Goal: Task Accomplishment & Management: Use online tool/utility

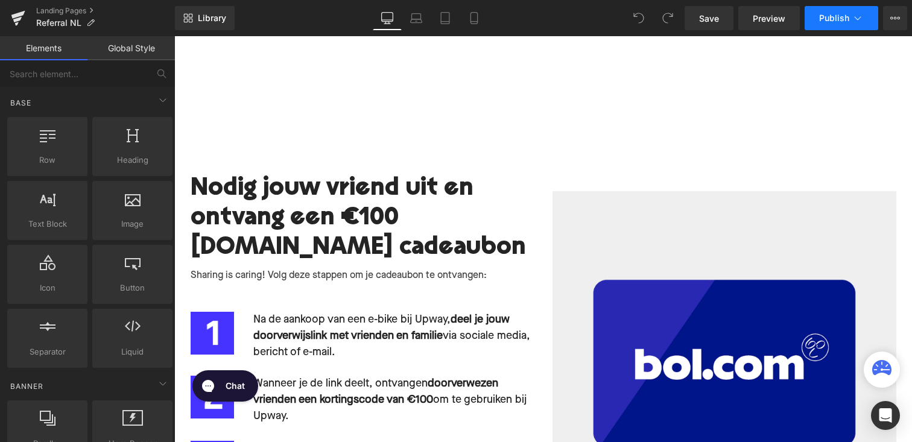
click at [828, 11] on button "Publish" at bounding box center [842, 18] width 74 height 24
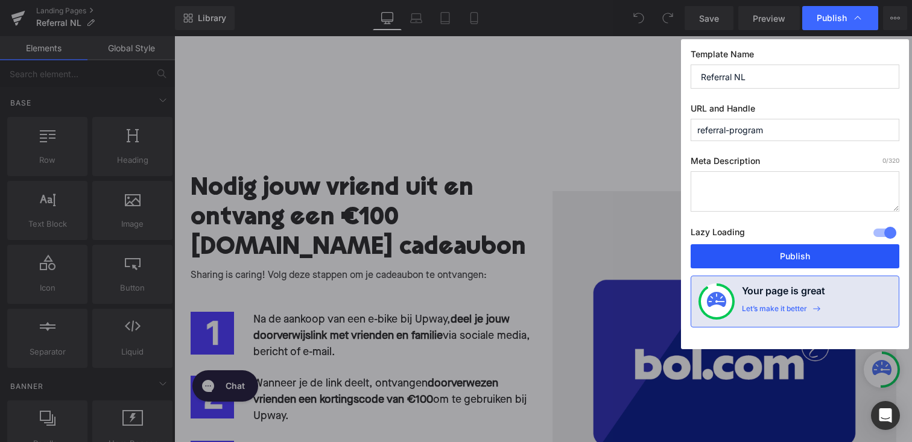
click at [763, 260] on button "Publish" at bounding box center [795, 256] width 209 height 24
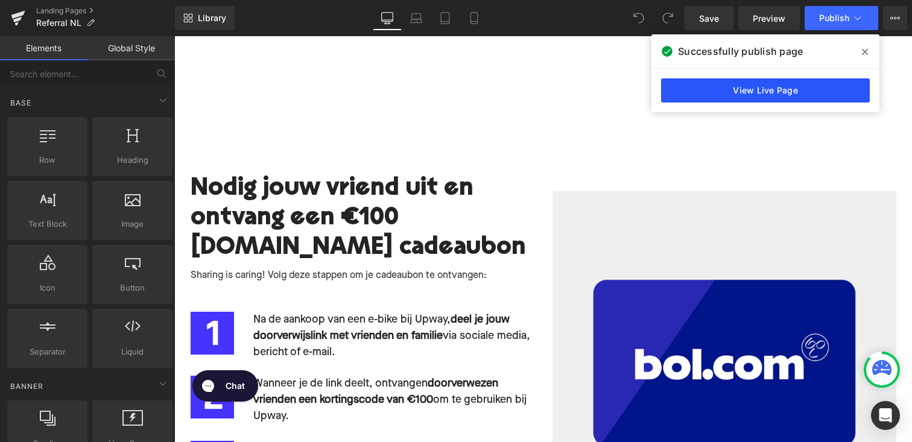
click at [768, 95] on link "View Live Page" at bounding box center [765, 90] width 209 height 24
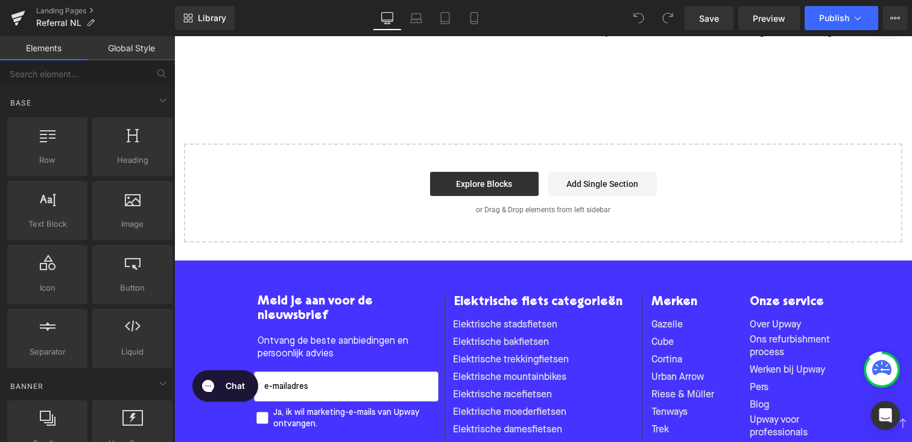
scroll to position [772, 0]
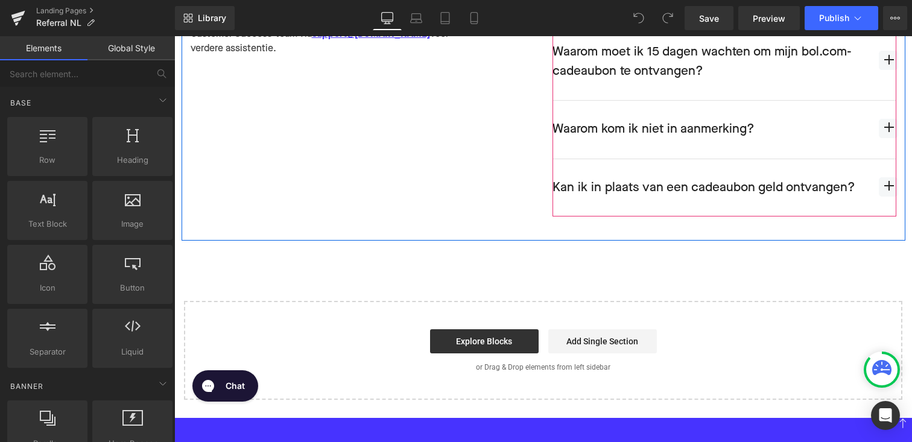
click at [174, 36] on div at bounding box center [174, 36] width 0 height 0
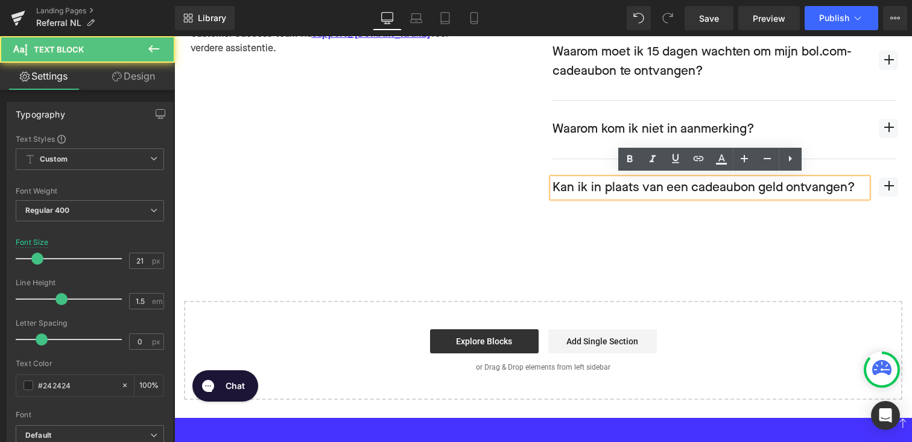
click at [891, 185] on span "button" at bounding box center [888, 186] width 19 height 19
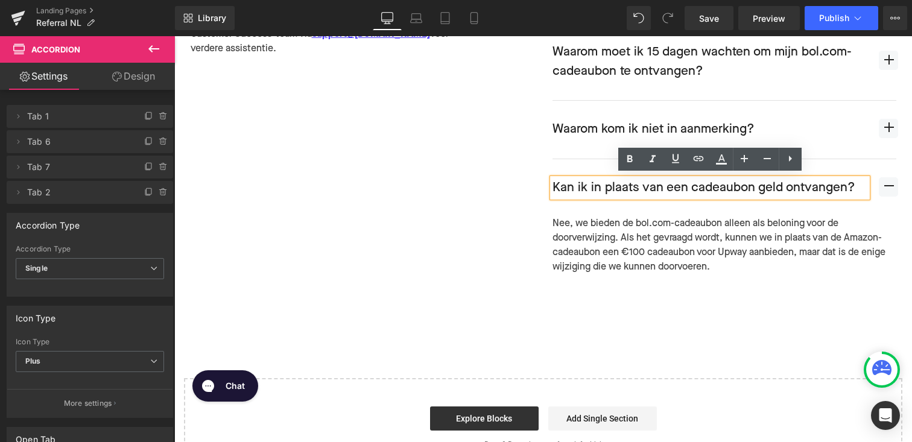
click at [821, 235] on div "Nee, we bieden de bol.com-cadeaubon alleen als beloning voor de doorverwijzing.…" at bounding box center [725, 246] width 344 height 58
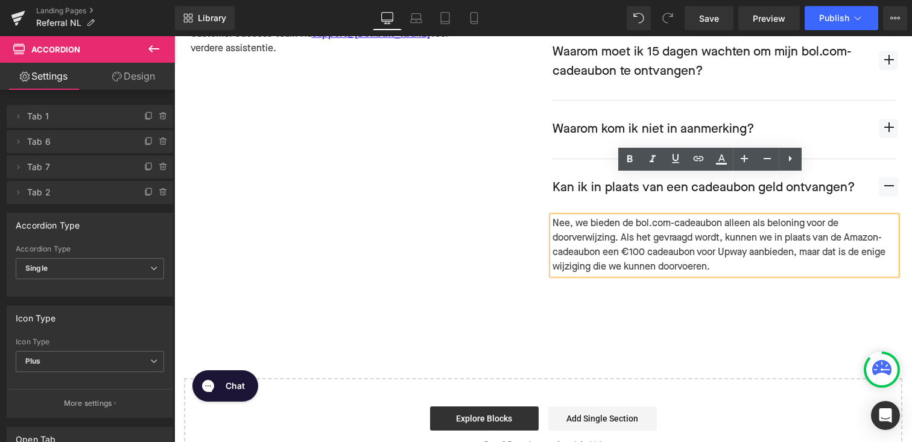
click at [821, 235] on div "Nee, we bieden de bol.com-cadeaubon alleen als beloning voor de doorverwijzing.…" at bounding box center [725, 246] width 344 height 58
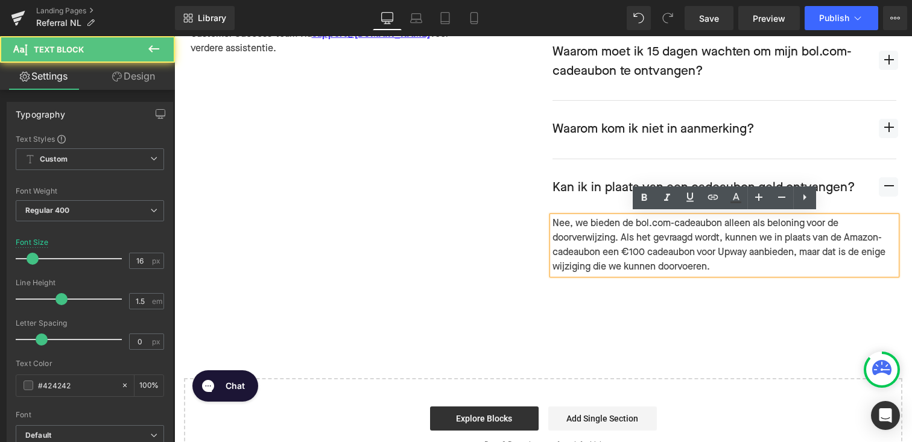
click at [854, 235] on div "Nee, we bieden de bol.com-cadeaubon alleen als beloning voor de doorverwijzing.…" at bounding box center [725, 246] width 344 height 58
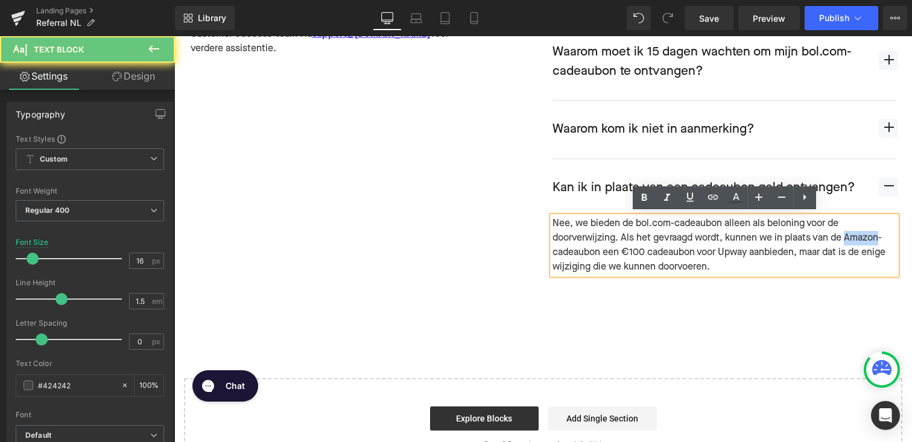
click at [854, 235] on div "Nee, we bieden de bol.com-cadeaubon alleen als beloning voor de doorverwijzing.…" at bounding box center [725, 246] width 344 height 58
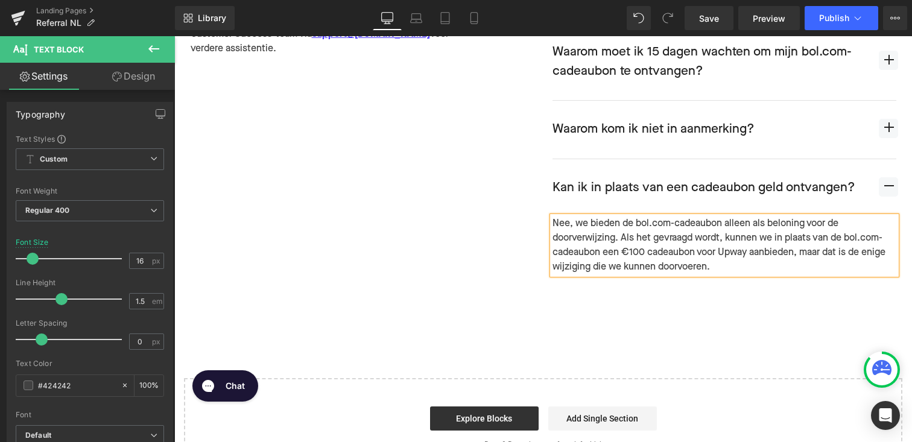
click at [732, 265] on div "Nee, we bieden de bol.com-cadeaubon alleen als beloning voor de doorverwijzing.…" at bounding box center [725, 246] width 344 height 58
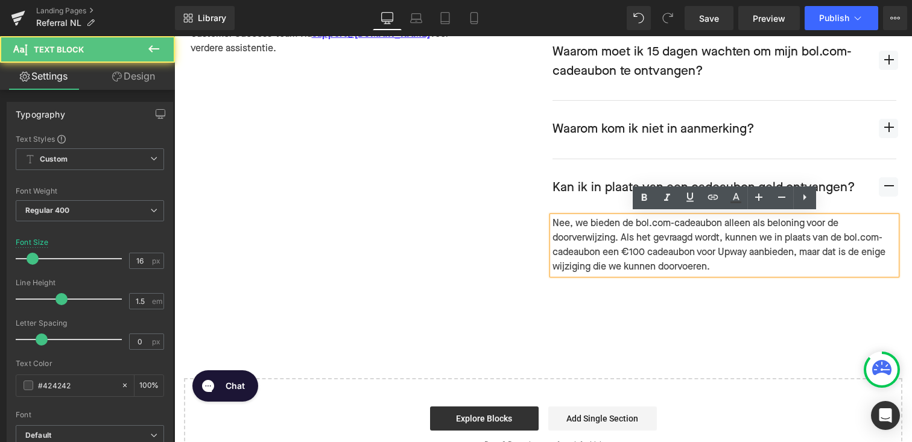
click at [675, 287] on article "Nee, we bieden de bol.com-cadeaubon alleen als beloning voor de doorverwijzing.…" at bounding box center [725, 255] width 344 height 77
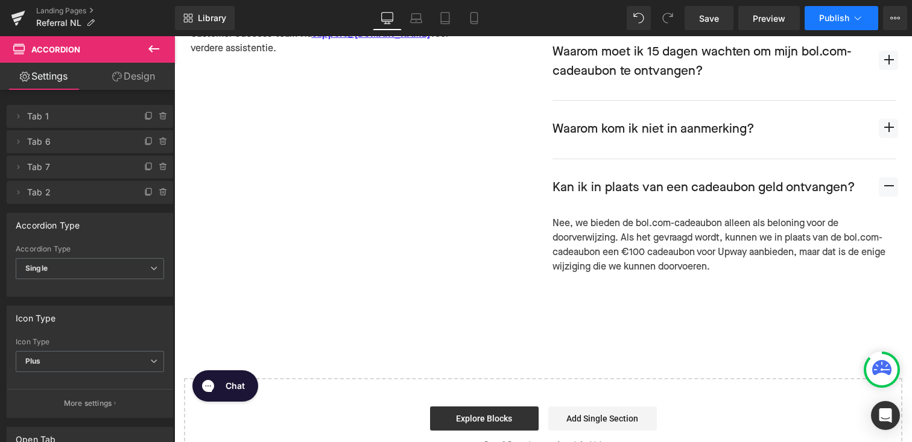
click at [831, 15] on span "Publish" at bounding box center [834, 18] width 30 height 10
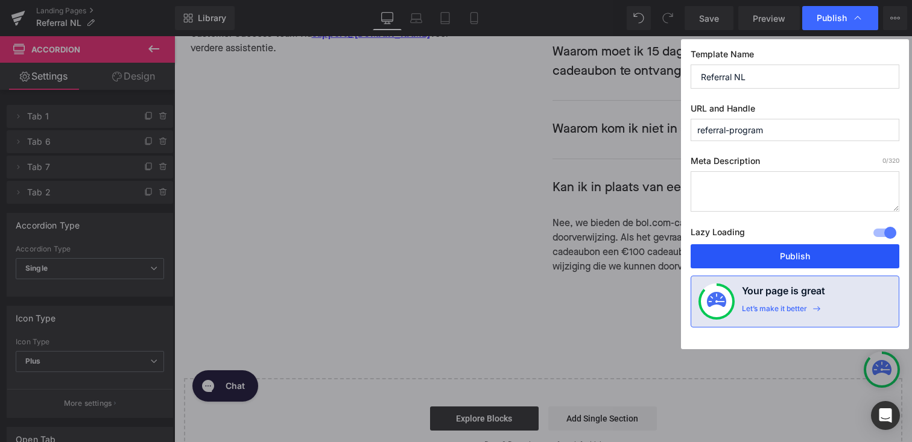
click at [761, 261] on button "Publish" at bounding box center [795, 256] width 209 height 24
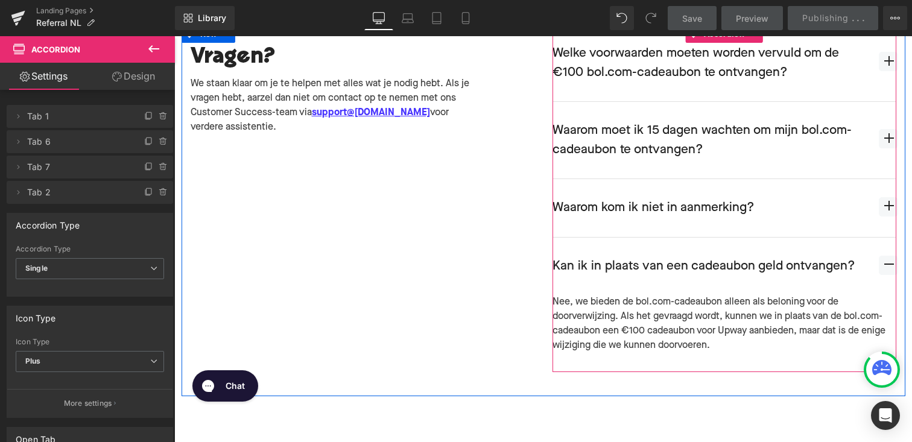
scroll to position [637, 0]
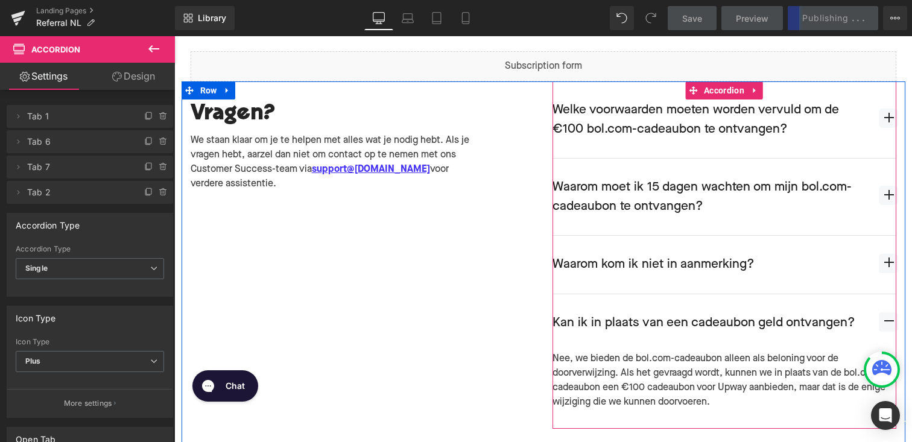
click at [868, 110] on div "Welke voorwaarden moeten worden vervuld om de €100 bol.com-cadeaubon te ontvang…" at bounding box center [725, 119] width 344 height 77
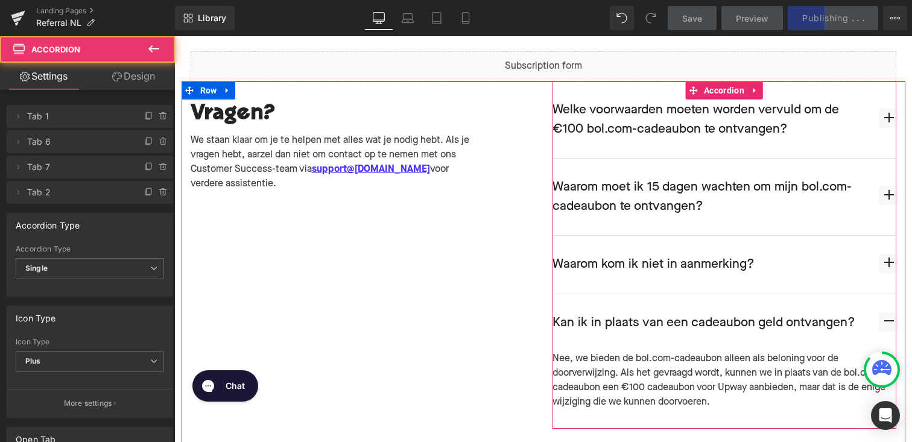
click at [881, 113] on span "button" at bounding box center [888, 118] width 19 height 19
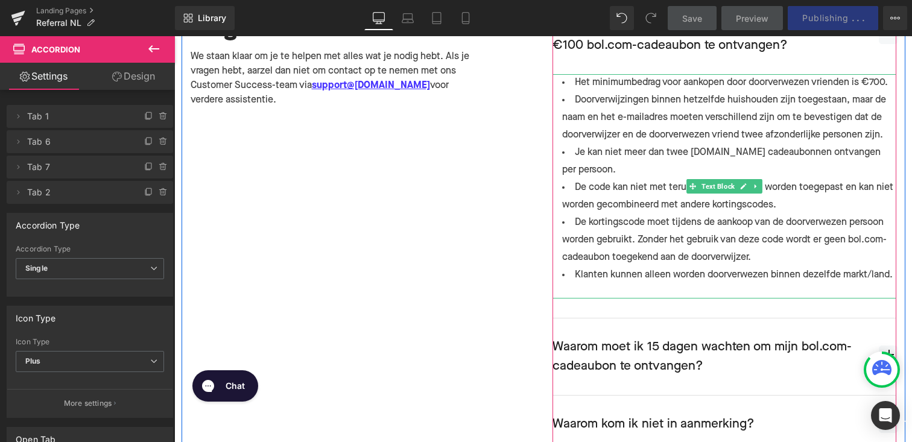
scroll to position [727, 0]
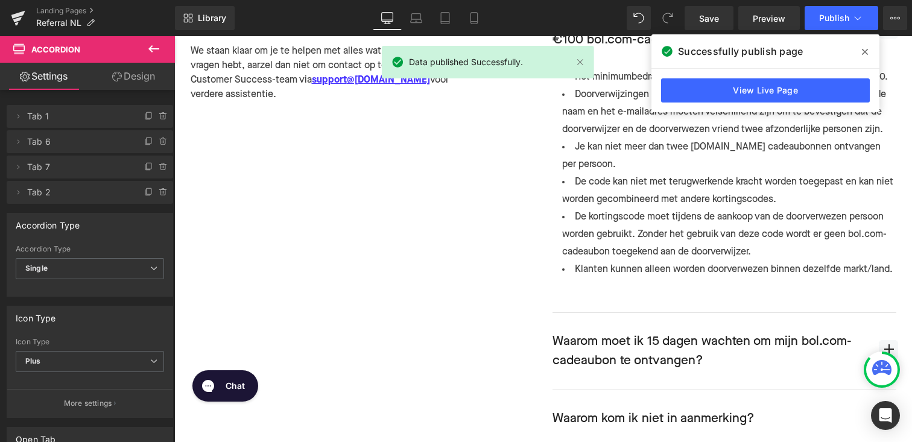
click at [868, 47] on icon at bounding box center [865, 52] width 6 height 10
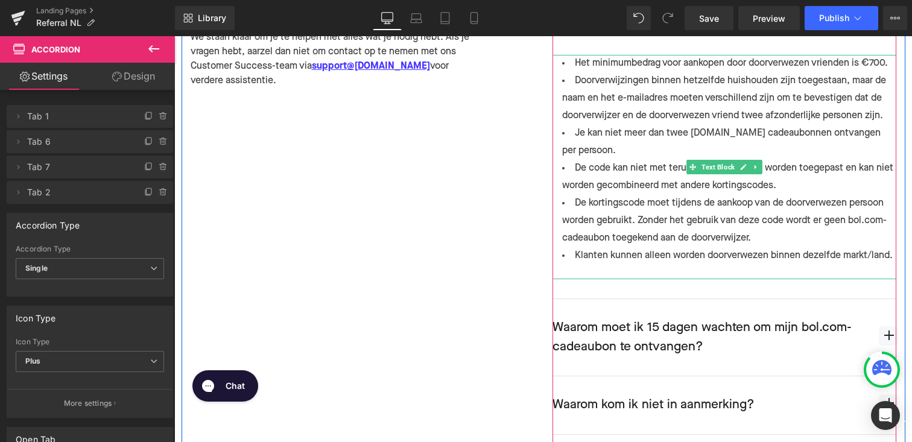
scroll to position [743, 0]
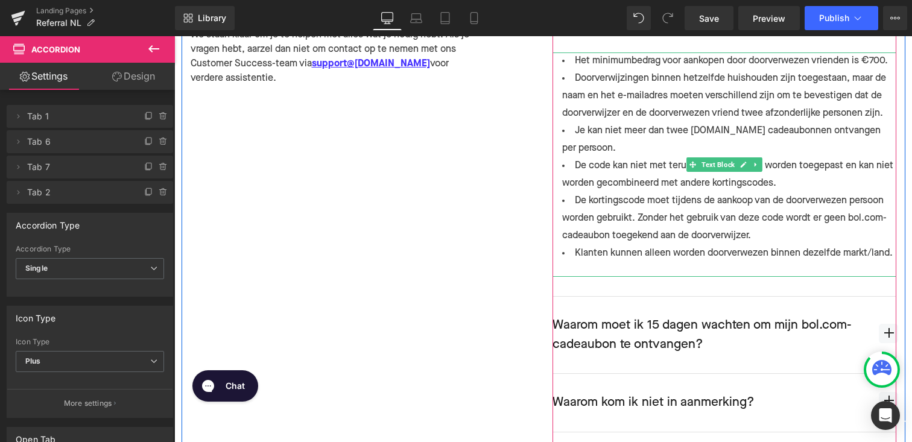
click at [643, 164] on li "De code kan niet met terugwerkende kracht worden toegepast en kan niet worden g…" at bounding box center [725, 174] width 344 height 35
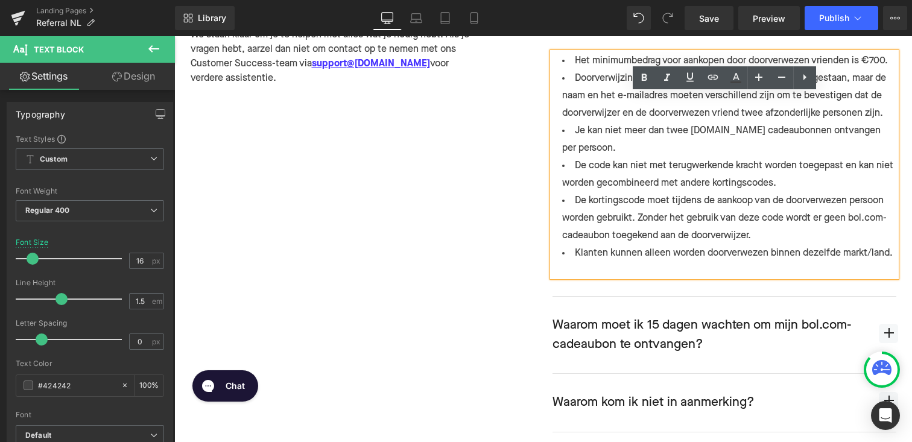
click at [673, 217] on li "De kortingscode moet tijdens de aankoop van de doorverwezen persoon worden gebr…" at bounding box center [725, 218] width 344 height 52
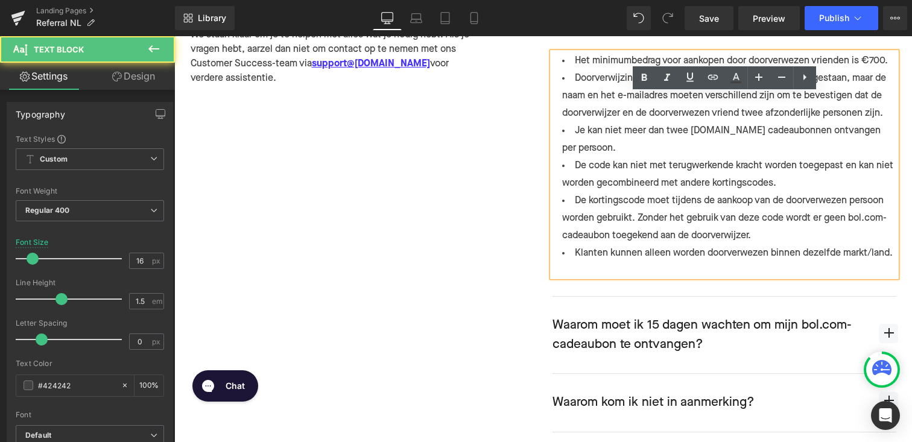
click at [764, 218] on li "De kortingscode moet tijdens de aankoop van de doorverwezen persoon worden gebr…" at bounding box center [725, 218] width 344 height 52
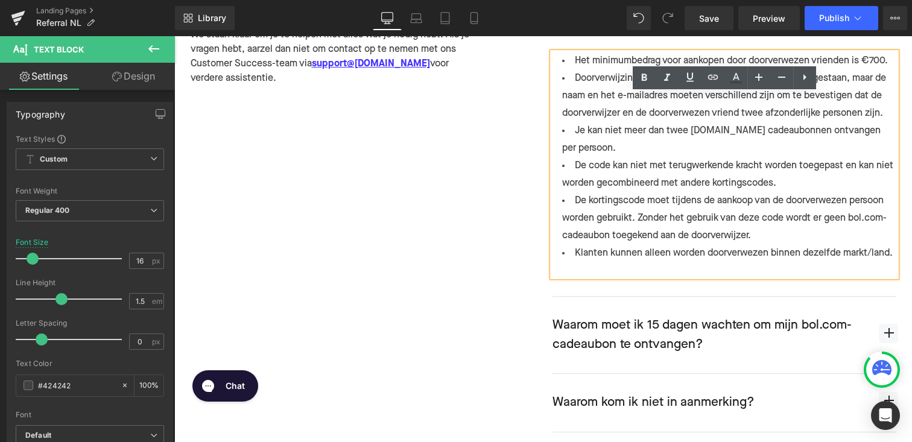
click at [800, 219] on li "De kortingscode moet tijdens de aankoop van de doorverwezen persoon worden gebr…" at bounding box center [725, 218] width 344 height 52
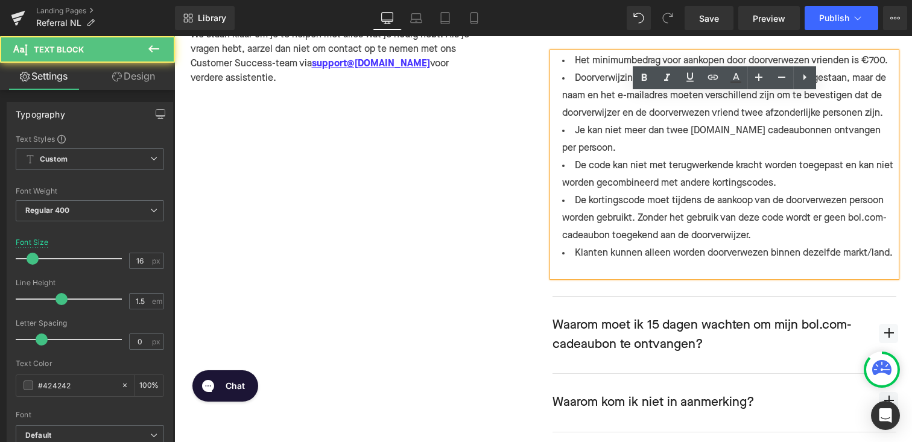
click at [767, 234] on li "De kortingscode moet tijdens de aankoop van de doorverwezen persoon worden gebr…" at bounding box center [725, 218] width 344 height 52
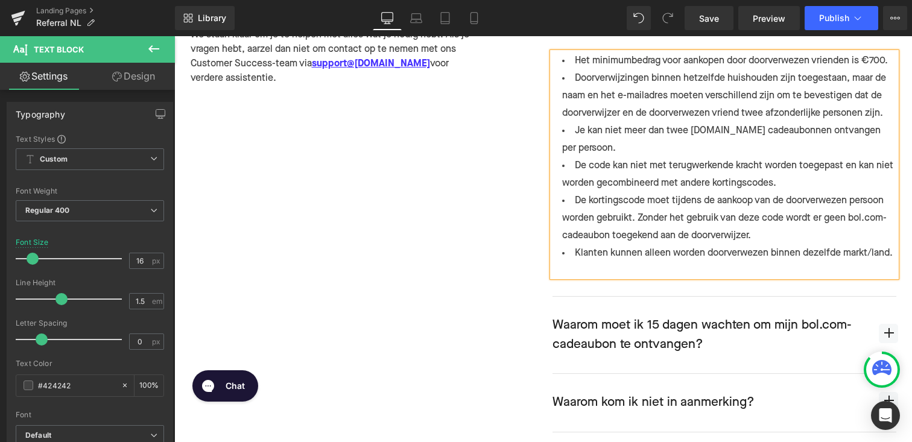
click at [721, 238] on li "De kortingscode moet tijdens de aankoop van de doorverwezen persoon worden gebr…" at bounding box center [725, 218] width 344 height 52
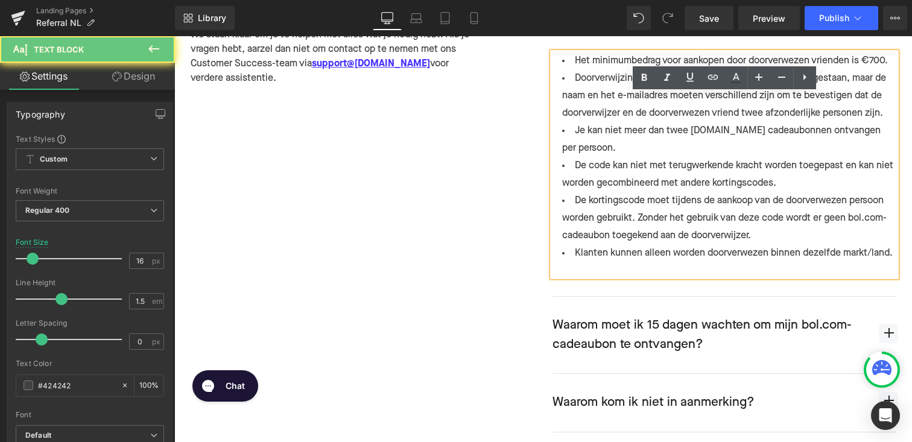
click at [756, 235] on li "De kortingscode moet tijdens de aankoop van de doorverwezen persoon worden gebr…" at bounding box center [725, 218] width 344 height 52
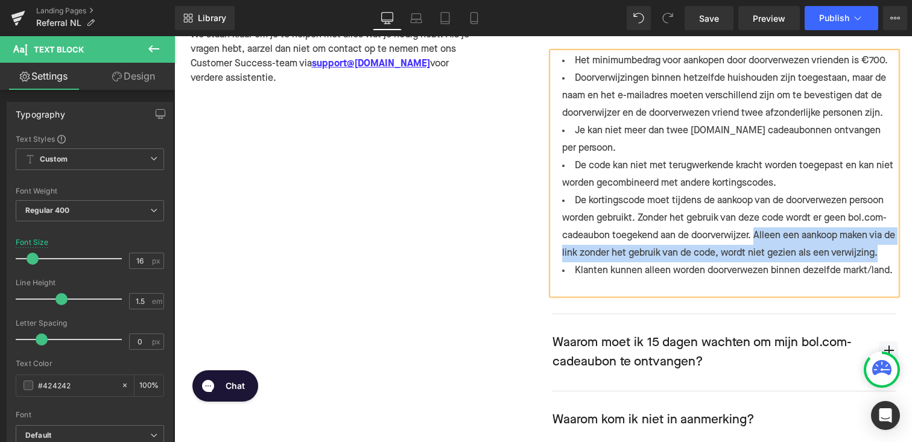
drag, startPoint x: 763, startPoint y: 234, endPoint x: 891, endPoint y: 247, distance: 129.1
click at [891, 247] on li "De kortingscode moet tijdens de aankoop van de doorverwezen persoon worden gebr…" at bounding box center [725, 227] width 344 height 70
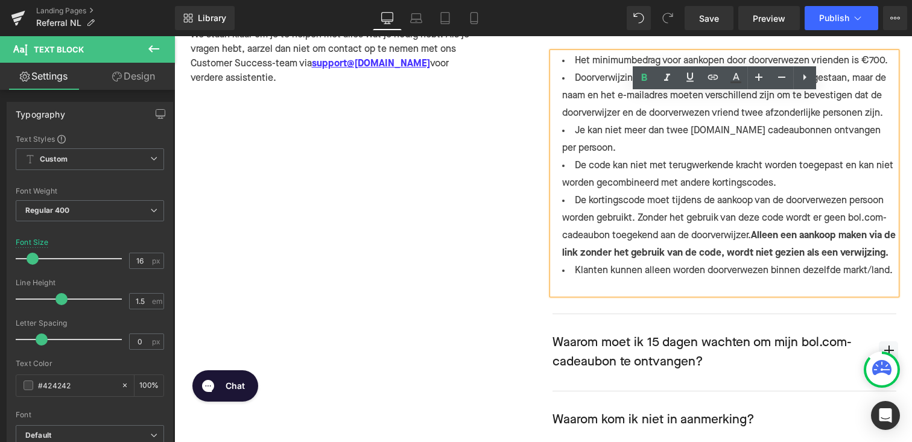
click at [667, 262] on li "De kortingscode moet tijdens de aankoop van de doorverwezen persoon worden gebr…" at bounding box center [725, 227] width 344 height 70
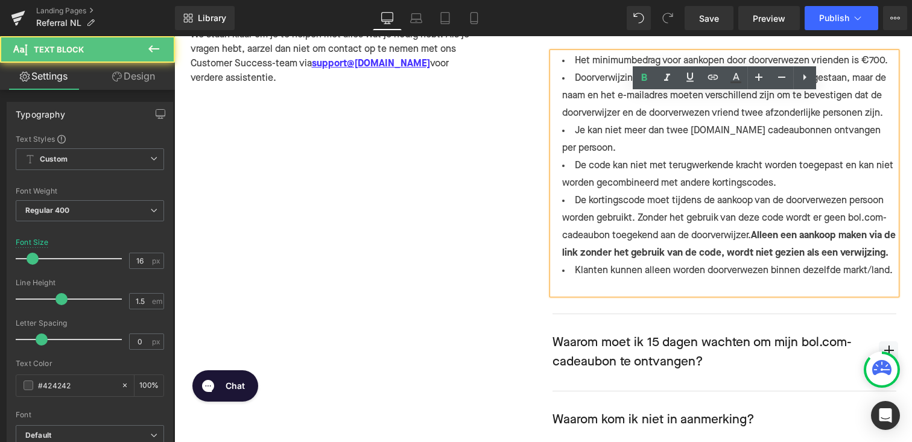
click at [653, 280] on li "Klanten kunnen alleen worden doorverwezen binnen dezelfde markt/land." at bounding box center [725, 270] width 344 height 17
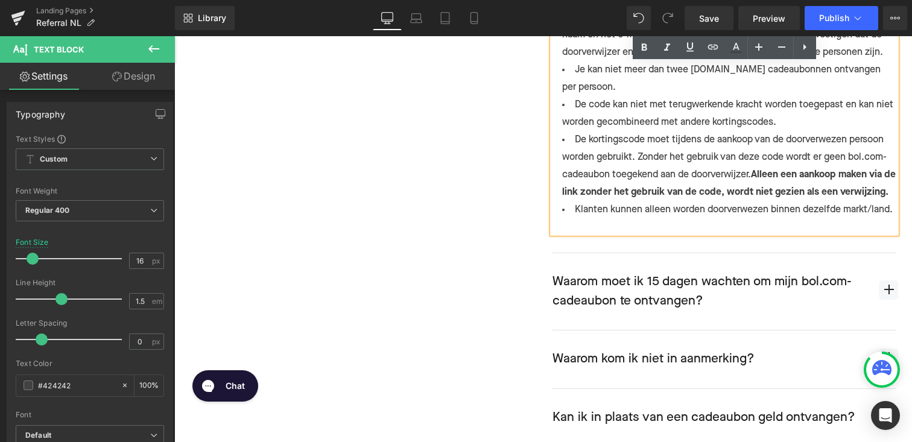
scroll to position [704, 0]
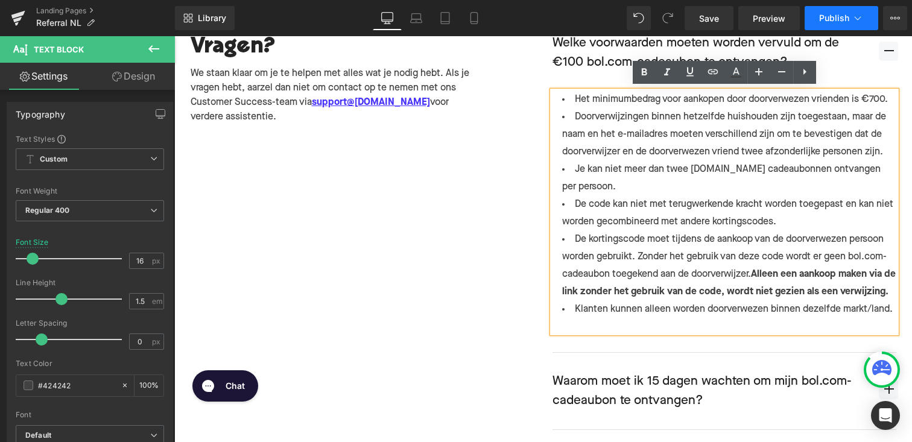
click at [839, 22] on span "Publish" at bounding box center [834, 18] width 30 height 10
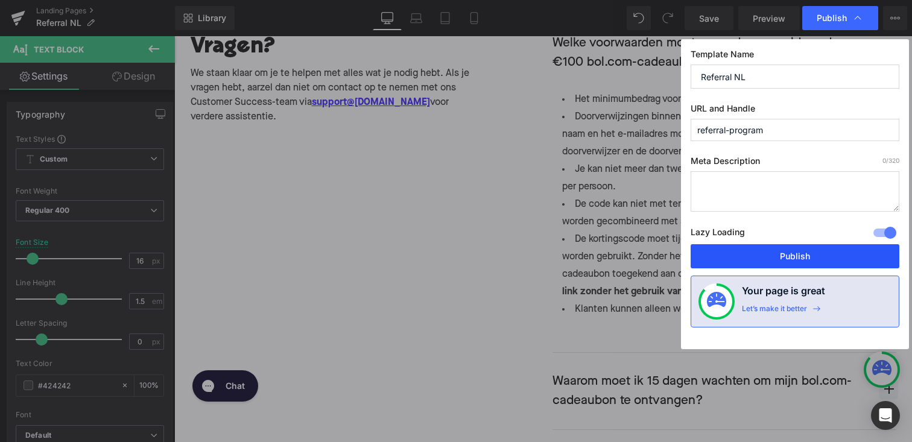
click at [773, 262] on button "Publish" at bounding box center [795, 256] width 209 height 24
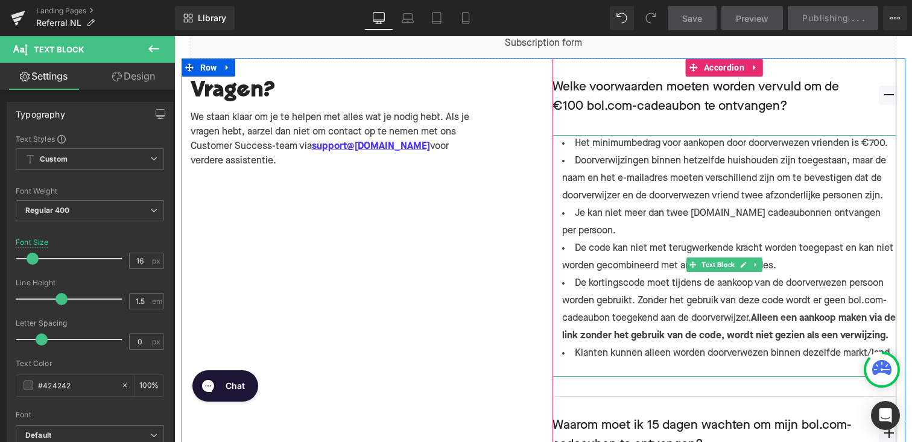
scroll to position [653, 0]
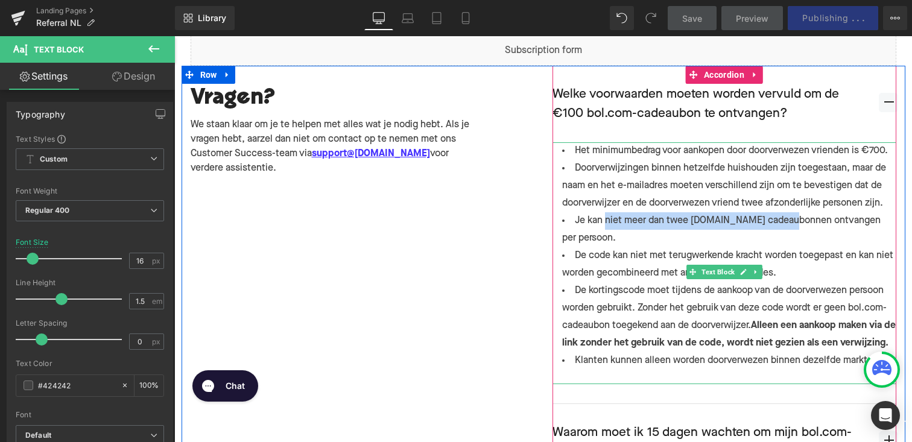
drag, startPoint x: 608, startPoint y: 218, endPoint x: 792, endPoint y: 223, distance: 184.1
click at [792, 223] on li "Je kan niet meer dan twee [DOMAIN_NAME] cadeaubonnen ontvangen per persoon." at bounding box center [725, 229] width 344 height 35
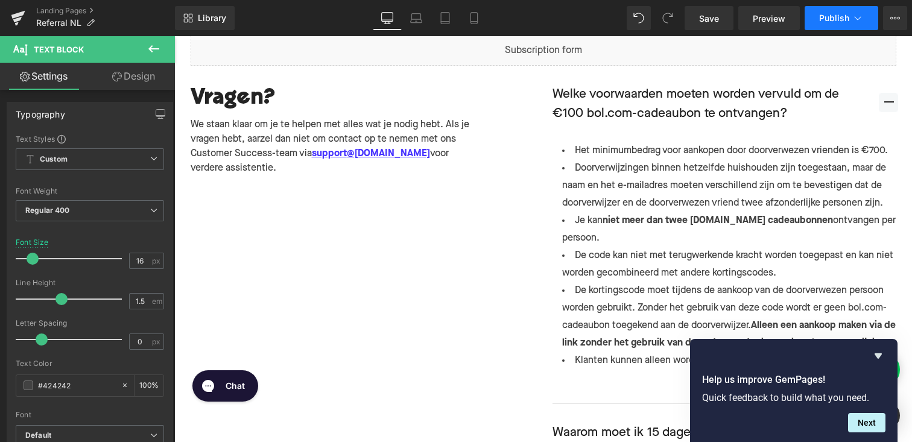
click at [805, 20] on button "Publish" at bounding box center [842, 18] width 74 height 24
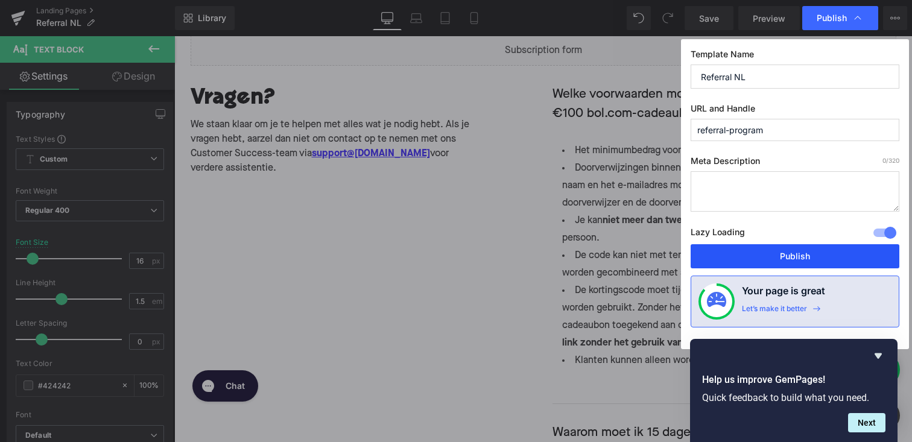
click at [761, 249] on button "Publish" at bounding box center [795, 256] width 209 height 24
